Goal: Task Accomplishment & Management: Manage account settings

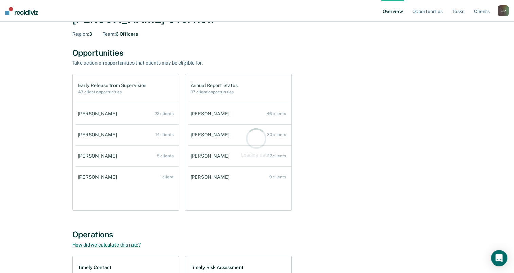
scroll to position [68, 0]
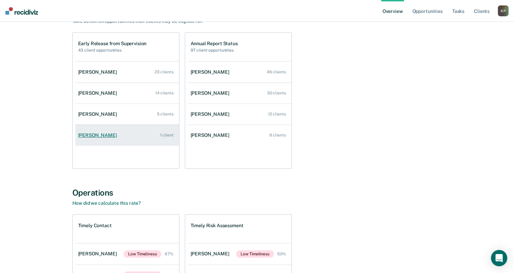
click at [86, 133] on div "[PERSON_NAME]" at bounding box center [98, 136] width 41 height 6
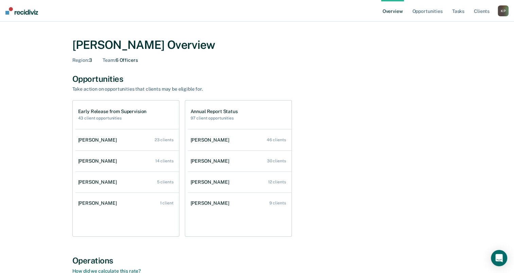
scroll to position [68, 0]
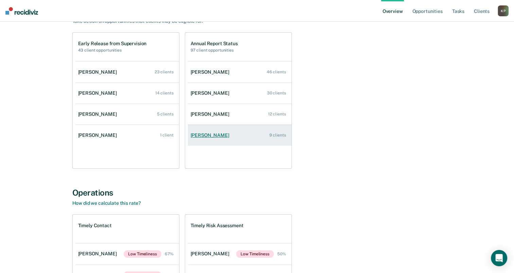
click at [200, 133] on div "[PERSON_NAME]" at bounding box center [211, 136] width 41 height 6
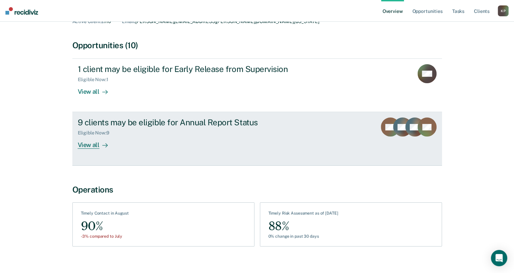
scroll to position [58, 0]
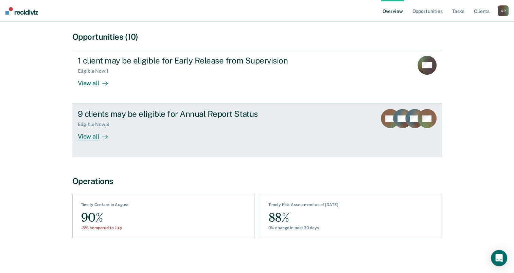
click at [163, 107] on link "9 clients may be eligible for Annual Report Status Eligible Now : 9 View all TM…" at bounding box center [257, 130] width 370 height 53
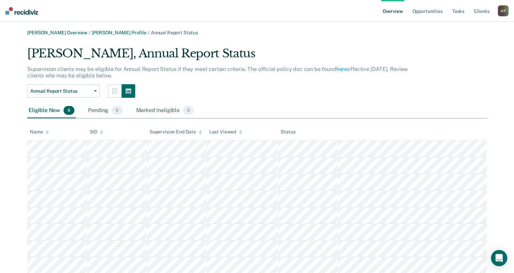
scroll to position [39, 0]
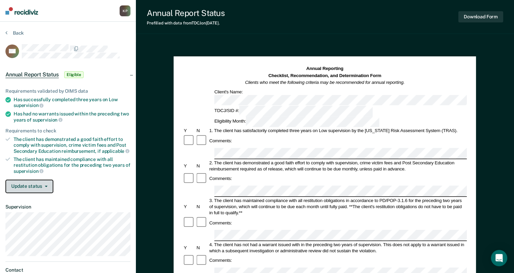
click at [46, 187] on button "Update status" at bounding box center [29, 187] width 48 height 14
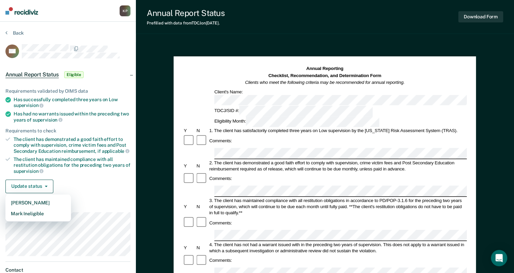
click at [64, 181] on div "Update status [PERSON_NAME] Mark Ineligible" at bounding box center [67, 187] width 125 height 14
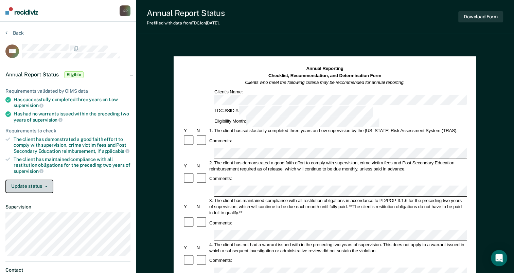
click at [49, 182] on button "Update status" at bounding box center [29, 187] width 48 height 14
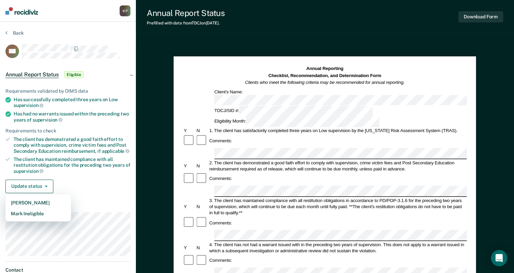
click at [71, 184] on div "Update status [PERSON_NAME] Mark Ineligible" at bounding box center [67, 187] width 125 height 14
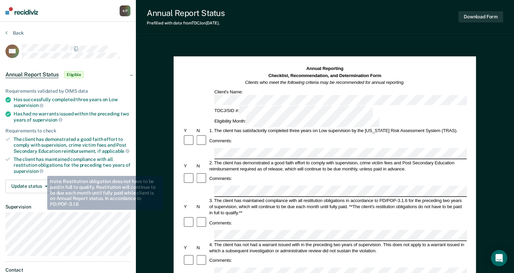
click at [42, 176] on div "Requirements validated by OIMS data Has successfully completed three years on L…" at bounding box center [68, 138] width 136 height 121
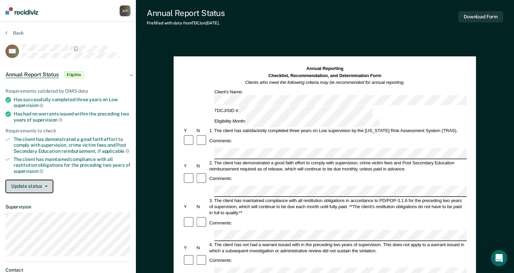
click at [41, 180] on button "Update status" at bounding box center [29, 187] width 48 height 14
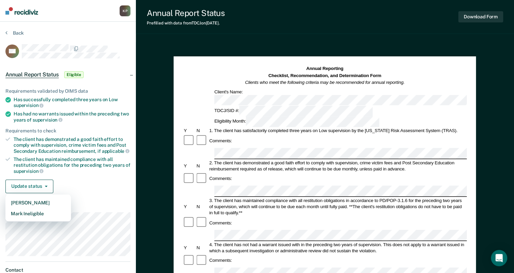
click at [64, 175] on div "Requirements validated by OIMS data Has successfully completed three years on L…" at bounding box center [68, 138] width 136 height 121
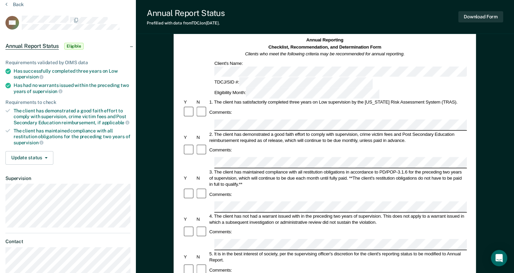
scroll to position [68, 0]
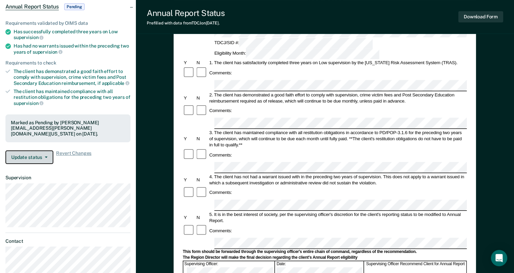
click at [49, 155] on button "Update status" at bounding box center [29, 158] width 48 height 14
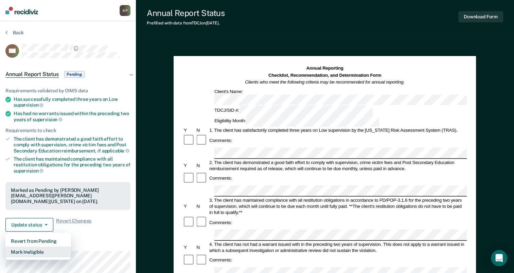
scroll to position [0, 0]
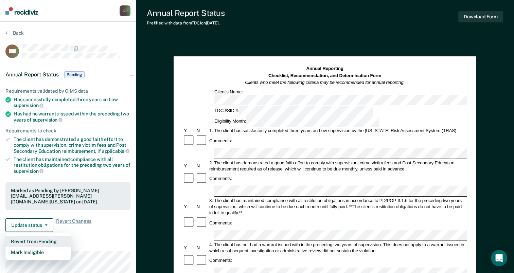
click at [47, 239] on button "Revert from Pending" at bounding box center [38, 241] width 66 height 11
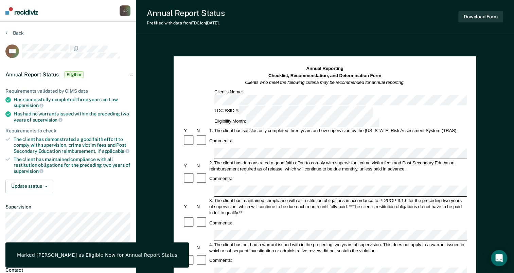
click at [118, 193] on div "Requirements validated by OIMS data Has successfully completed three years on L…" at bounding box center [68, 138] width 136 height 121
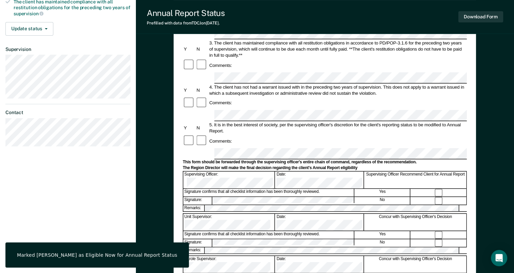
scroll to position [68, 0]
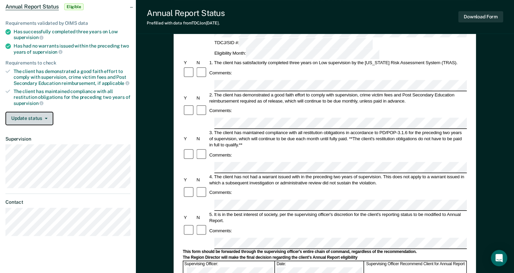
click at [48, 116] on button "Update status" at bounding box center [29, 119] width 48 height 14
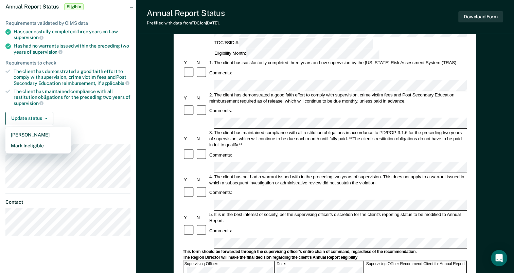
click at [85, 114] on div "Update status [PERSON_NAME] Mark Ineligible" at bounding box center [67, 119] width 125 height 14
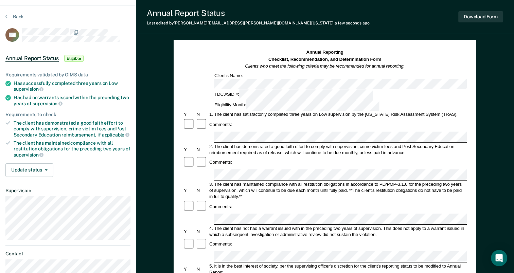
scroll to position [0, 0]
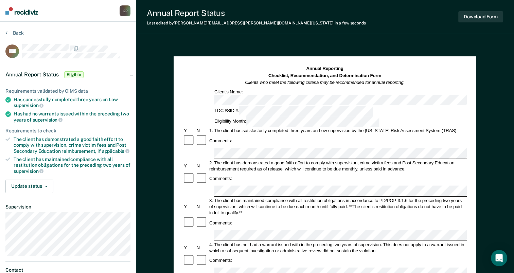
click at [446, 26] on div "Annual Report Status Last edited by [PERSON_NAME][EMAIL_ADDRESS][PERSON_NAME][D…" at bounding box center [325, 17] width 378 height 34
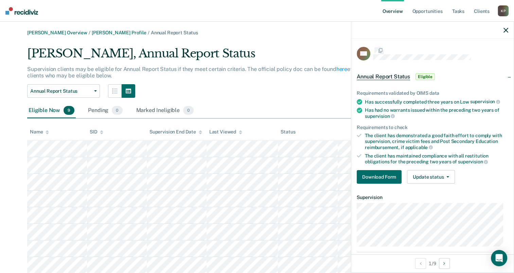
scroll to position [39, 0]
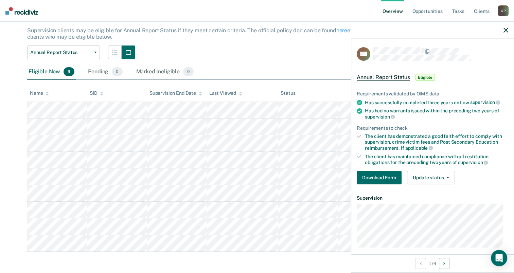
click at [503, 30] on div at bounding box center [432, 30] width 162 height 17
click at [504, 32] on icon "button" at bounding box center [506, 30] width 5 height 5
click at [256, 57] on div "Annual Report Status Annual Report Status Early Release from Supervision" at bounding box center [220, 53] width 386 height 14
click at [507, 29] on icon "button" at bounding box center [506, 30] width 5 height 5
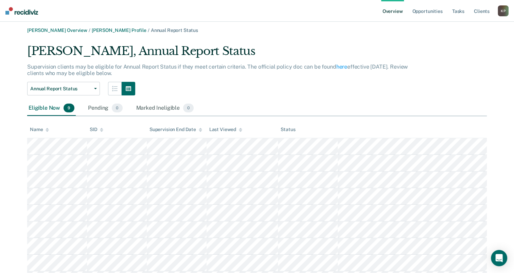
scroll to position [0, 0]
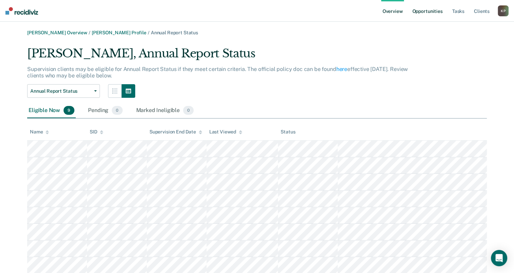
click at [425, 7] on link "Opportunities" at bounding box center [427, 11] width 33 height 22
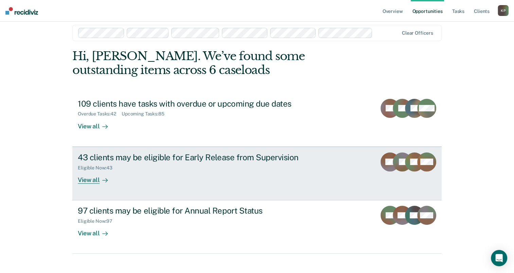
scroll to position [15, 0]
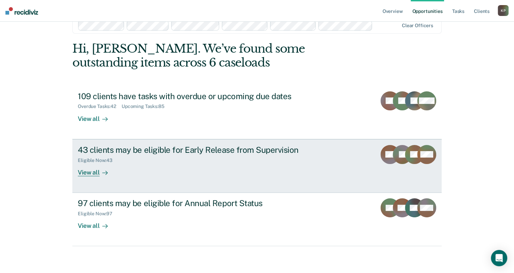
click at [225, 155] on div "Eligible Now : 43" at bounding box center [197, 159] width 239 height 8
